Goal: Manage account settings

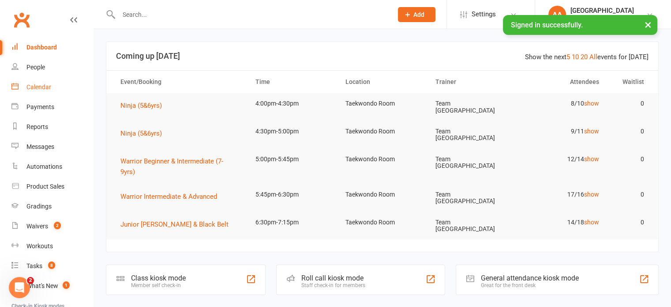
click at [37, 90] on div "Calendar" at bounding box center [38, 86] width 25 height 7
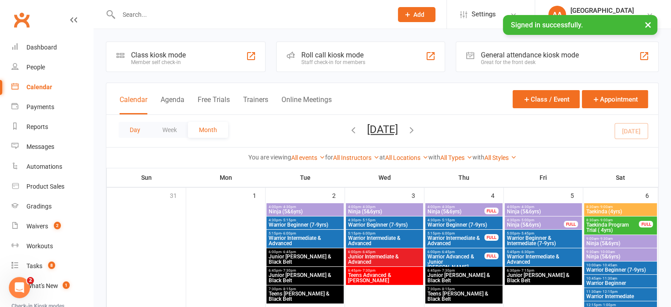
click at [137, 130] on button "Day" at bounding box center [135, 130] width 33 height 16
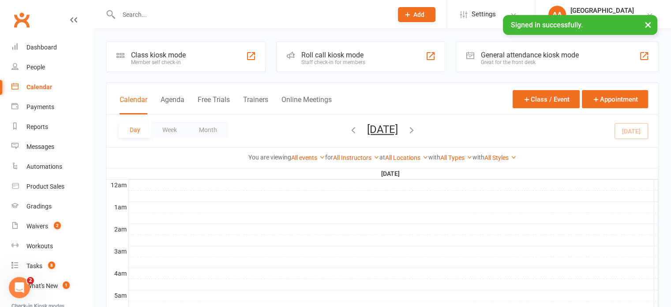
click at [398, 130] on button "[DATE]" at bounding box center [382, 129] width 31 height 12
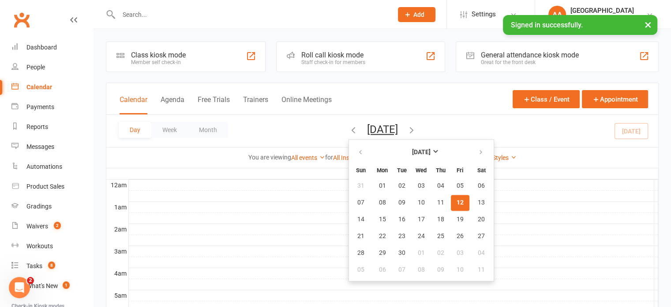
click at [457, 204] on span "12" at bounding box center [460, 202] width 7 height 7
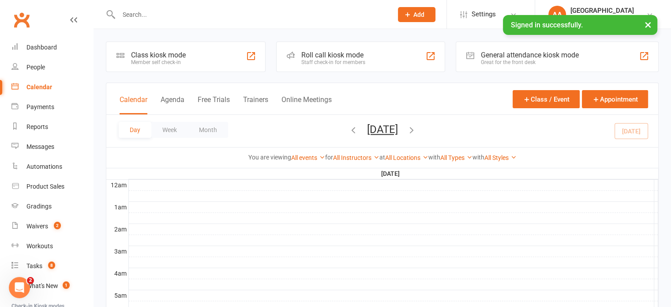
click at [398, 127] on button "[DATE]" at bounding box center [382, 129] width 31 height 12
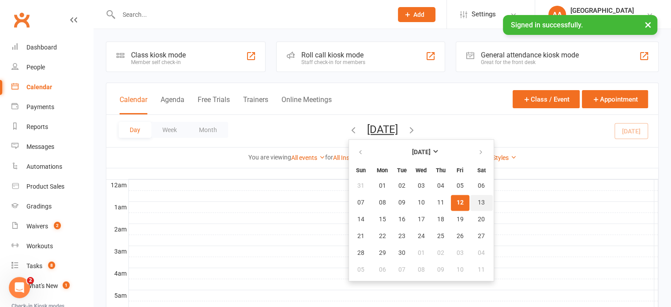
click at [478, 203] on span "13" at bounding box center [481, 202] width 7 height 7
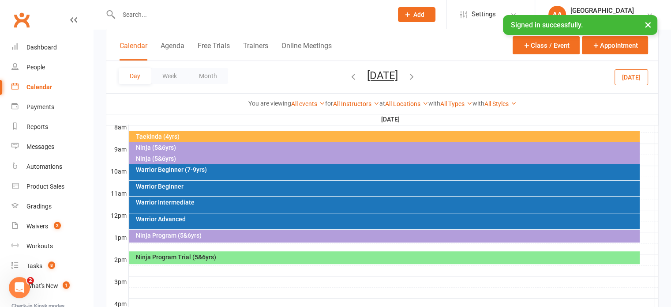
scroll to position [221, 0]
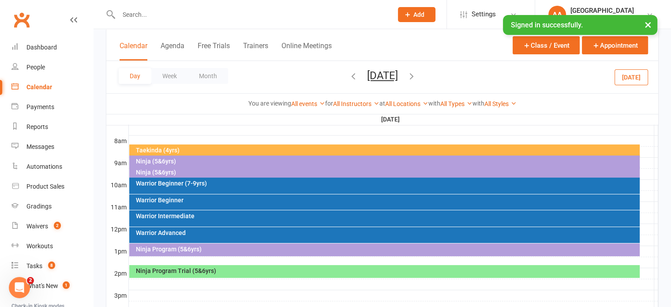
click at [169, 169] on div "Ninja (5&6yrs)" at bounding box center [386, 172] width 503 height 6
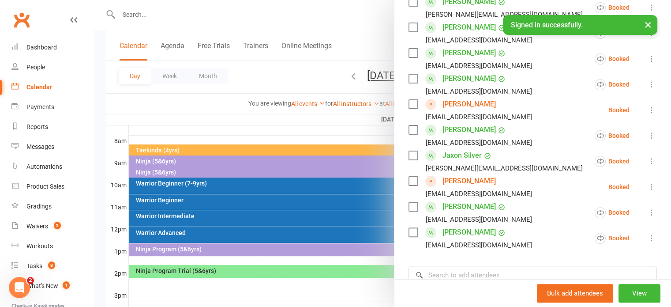
click at [452, 108] on link "[PERSON_NAME]" at bounding box center [469, 104] width 53 height 14
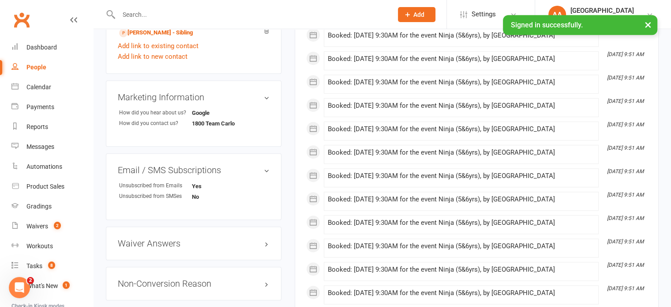
scroll to position [618, 0]
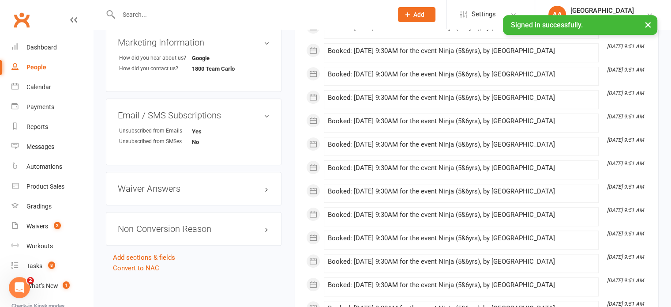
click at [0, 0] on link "edit" at bounding box center [0, 0] width 0 height 0
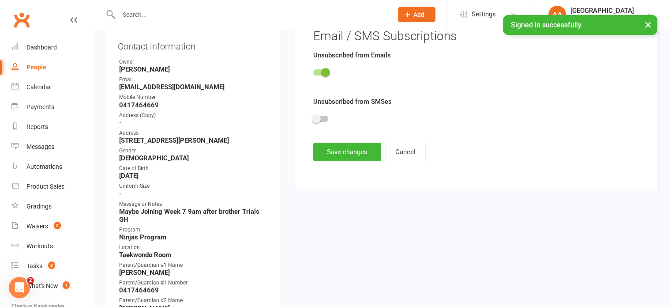
scroll to position [60, 0]
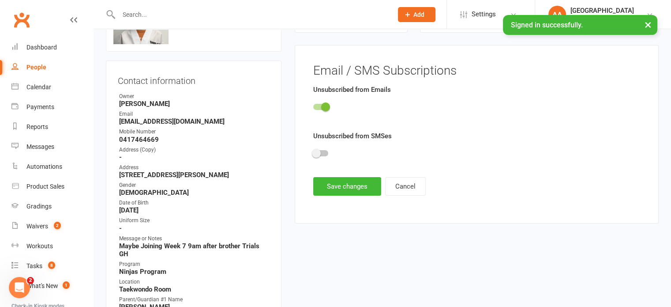
click at [326, 109] on span at bounding box center [325, 106] width 9 height 9
click at [313, 105] on input "checkbox" at bounding box center [313, 105] width 0 height 0
click at [339, 182] on button "Save changes" at bounding box center [347, 186] width 68 height 19
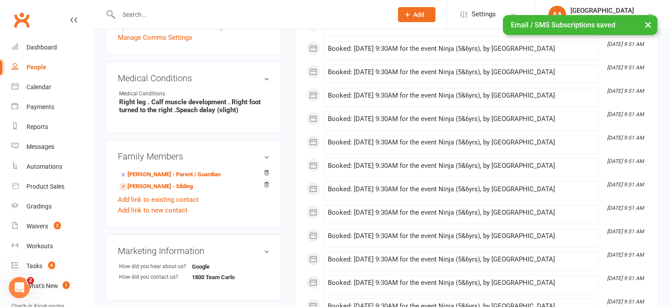
scroll to position [413, 0]
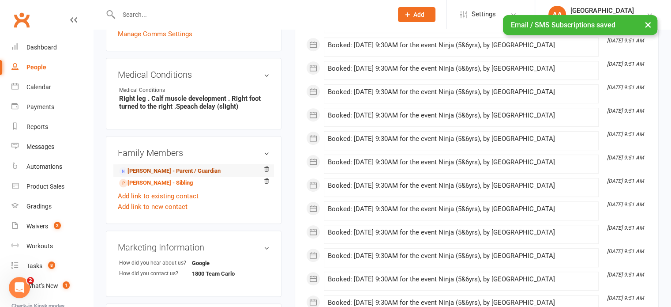
click at [157, 166] on link "[PERSON_NAME] - Parent / Guardian" at bounding box center [169, 170] width 101 height 9
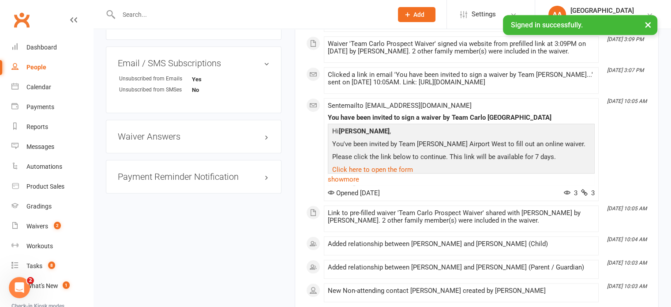
scroll to position [662, 0]
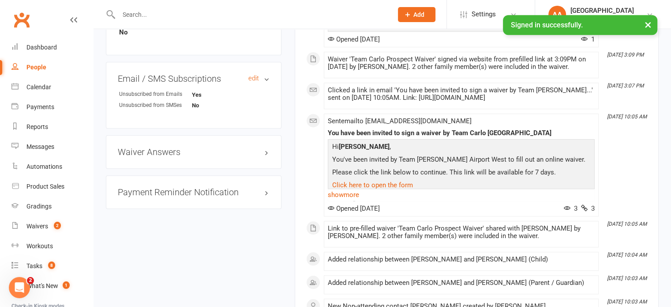
click at [240, 81] on h3 "Email / SMS Subscriptions edit" at bounding box center [194, 79] width 152 height 10
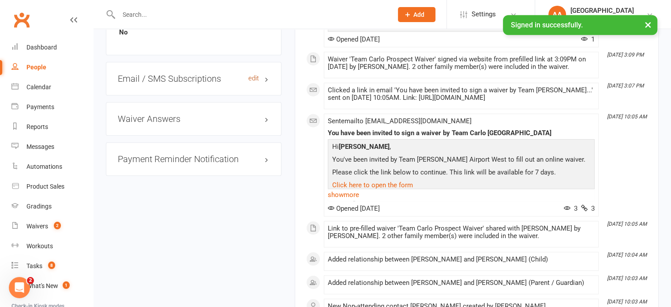
click at [250, 79] on link "edit" at bounding box center [253, 79] width 11 height 8
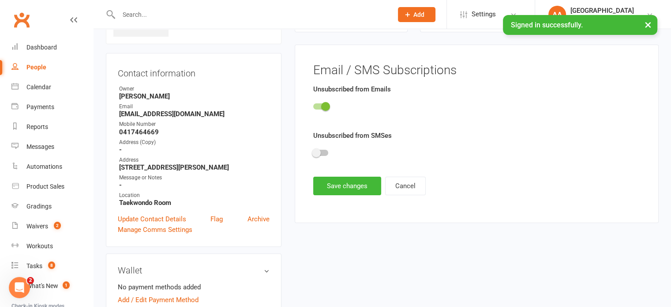
scroll to position [67, 0]
click at [326, 104] on span at bounding box center [325, 106] width 9 height 9
click at [313, 105] on input "checkbox" at bounding box center [313, 105] width 0 height 0
click at [336, 193] on button "Save changes" at bounding box center [347, 186] width 68 height 19
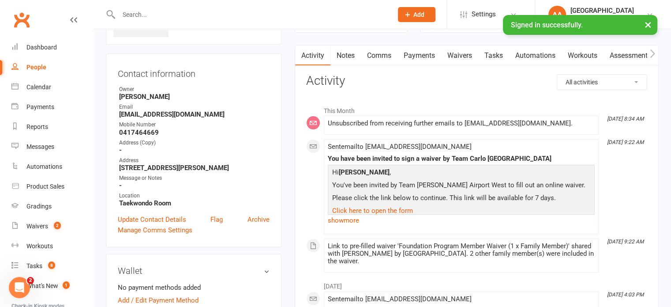
scroll to position [767, 0]
